Goal: Information Seeking & Learning: Learn about a topic

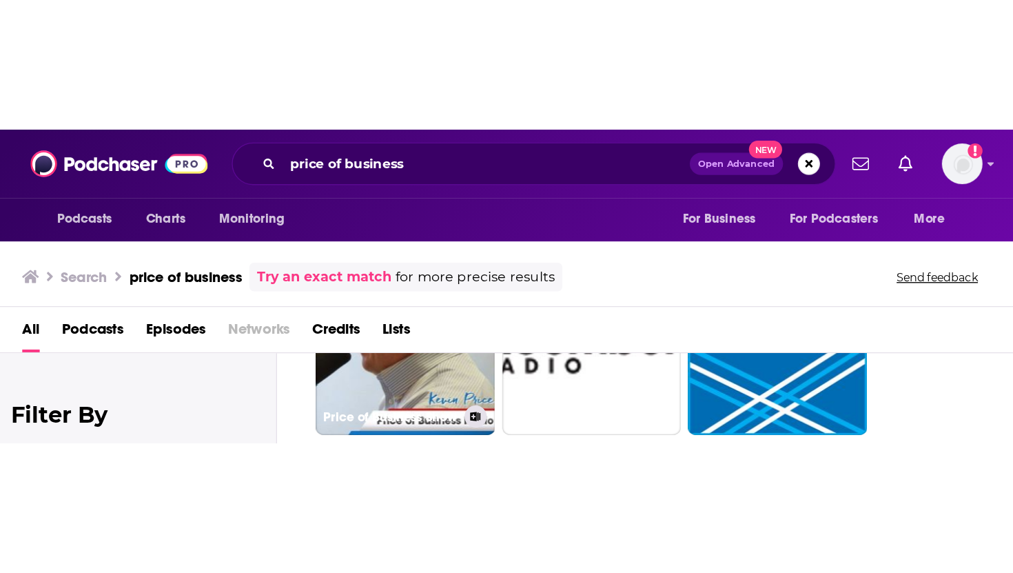
scroll to position [94, 0]
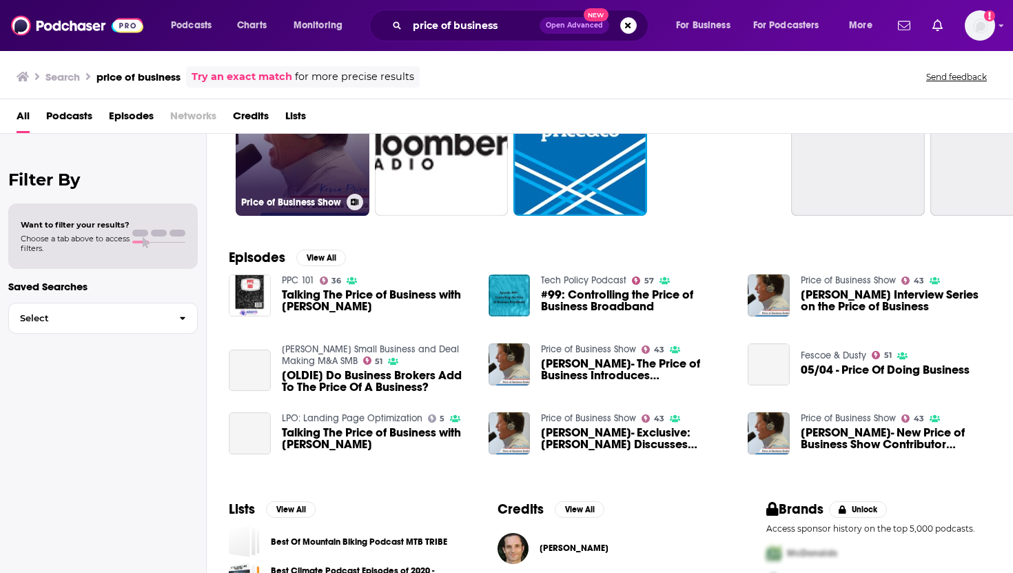
click at [299, 185] on link "43 Price of Business Show" at bounding box center [303, 149] width 134 height 134
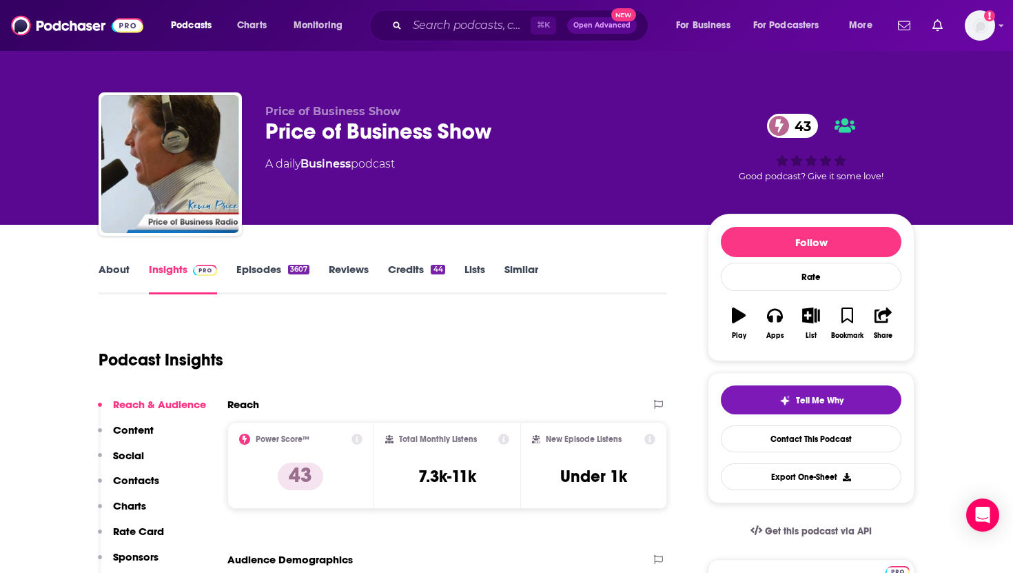
click at [112, 233] on link "About" at bounding box center [114, 279] width 31 height 32
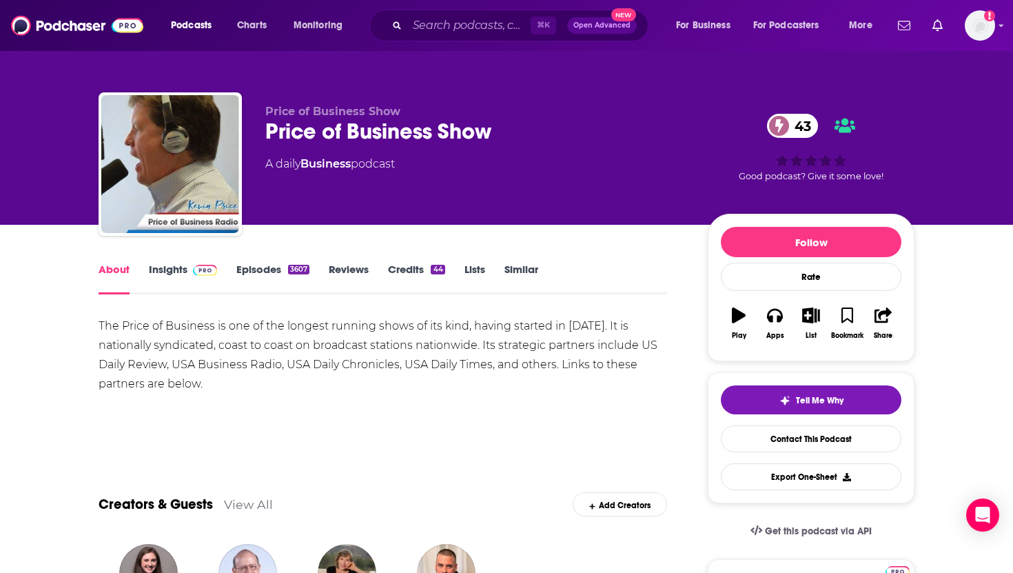
click at [264, 233] on link "Episodes 3607" at bounding box center [272, 279] width 73 height 32
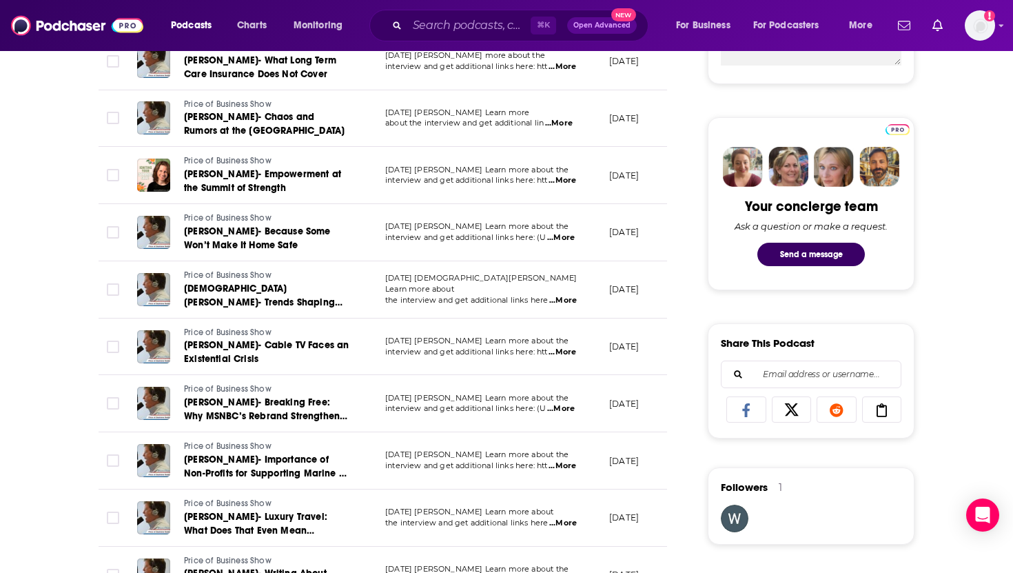
scroll to position [591, 0]
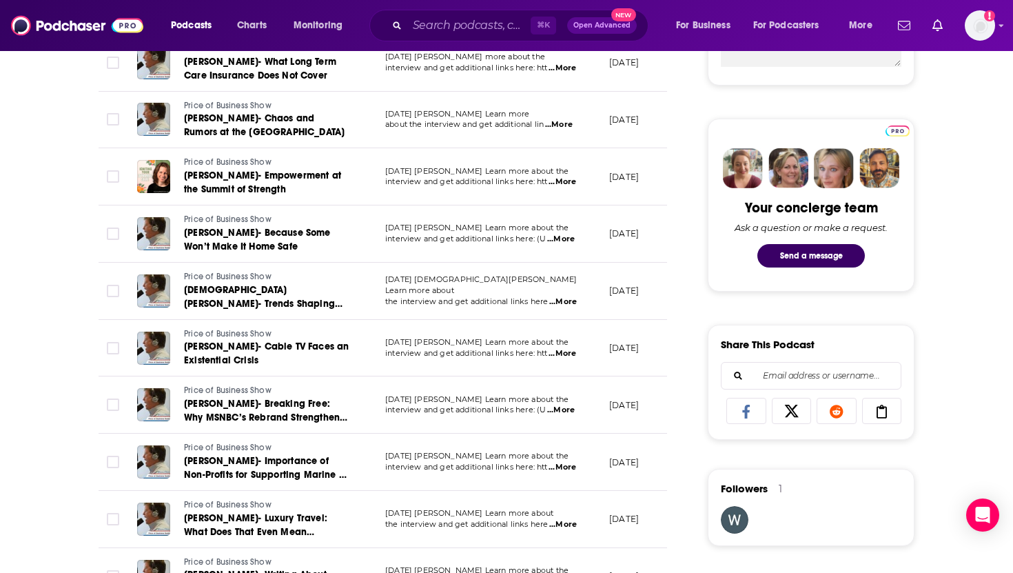
click at [571, 233] on span "...More" at bounding box center [561, 239] width 28 height 11
click at [487, 233] on td "[DATE] [PERSON_NAME] Learn more about the interview and get additional links he…" at bounding box center [486, 348] width 224 height 57
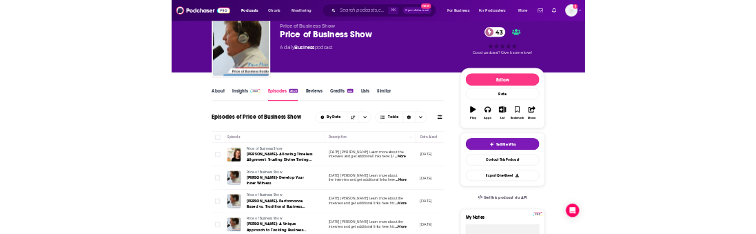
scroll to position [0, 0]
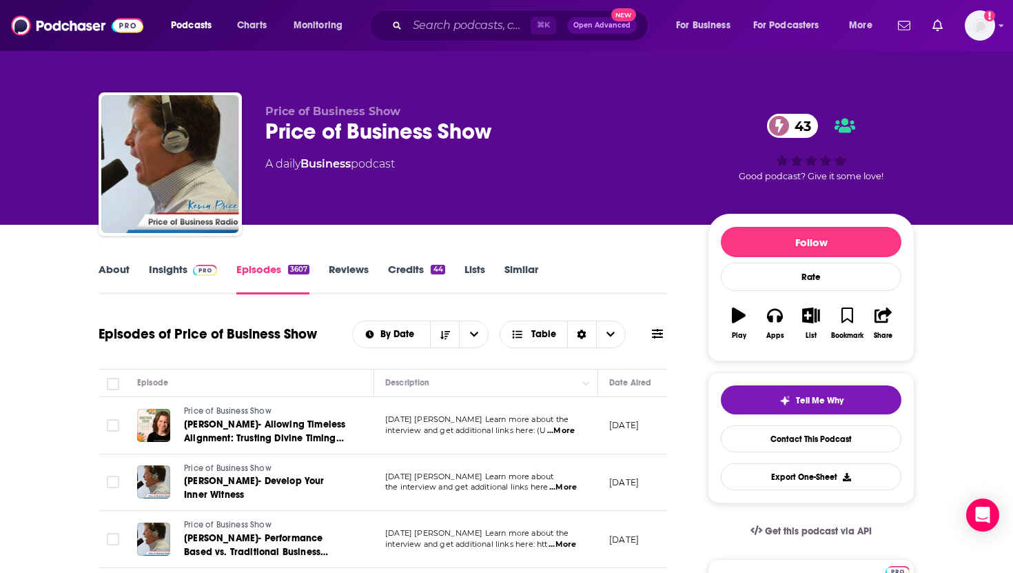
click at [121, 233] on link "About" at bounding box center [114, 279] width 31 height 32
